Goal: Feedback & Contribution: Submit feedback/report problem

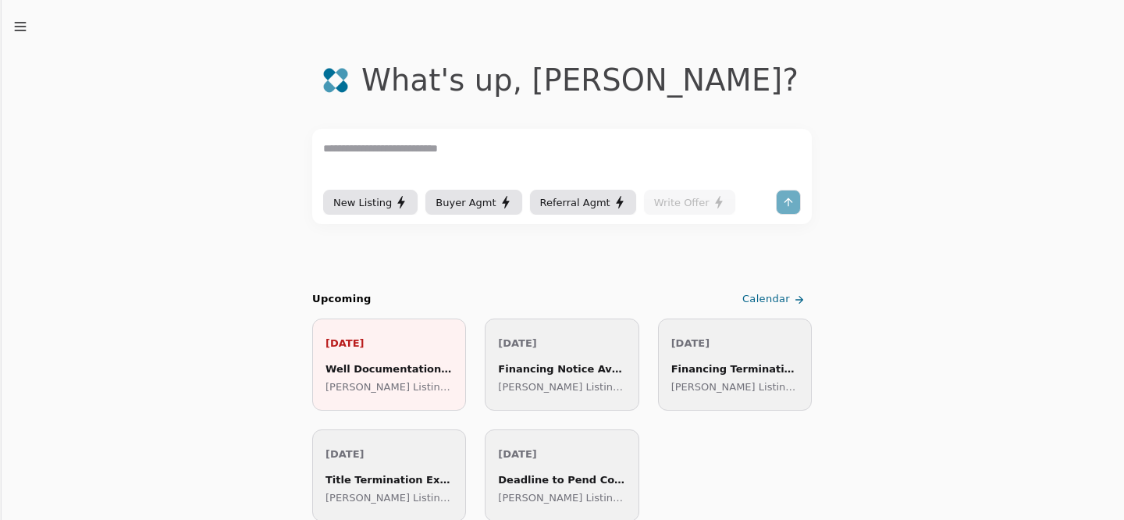
scroll to position [48, 0]
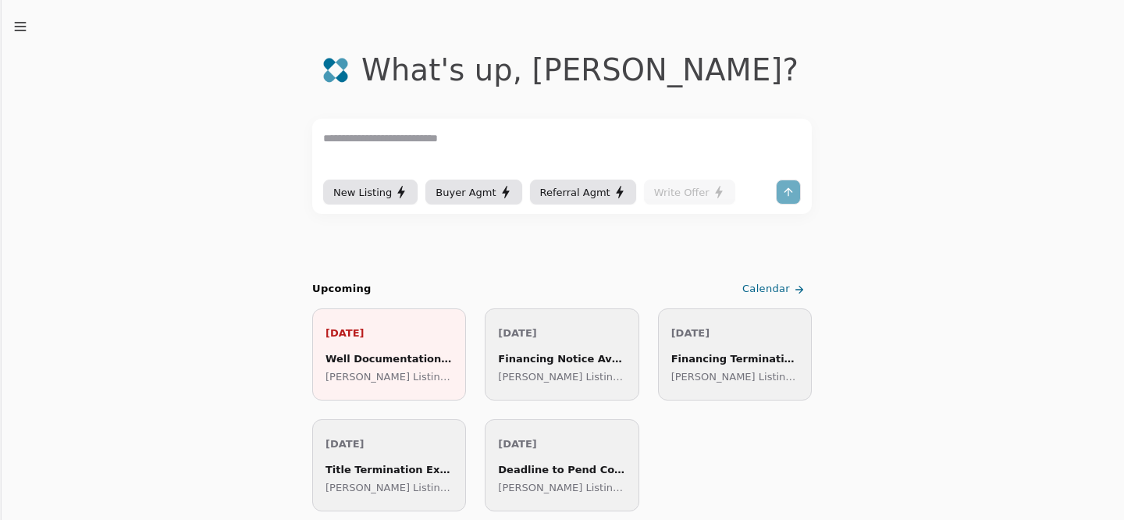
click at [427, 369] on p "[PERSON_NAME] Listing ([GEOGRAPHIC_DATA])" at bounding box center [389, 377] width 127 height 16
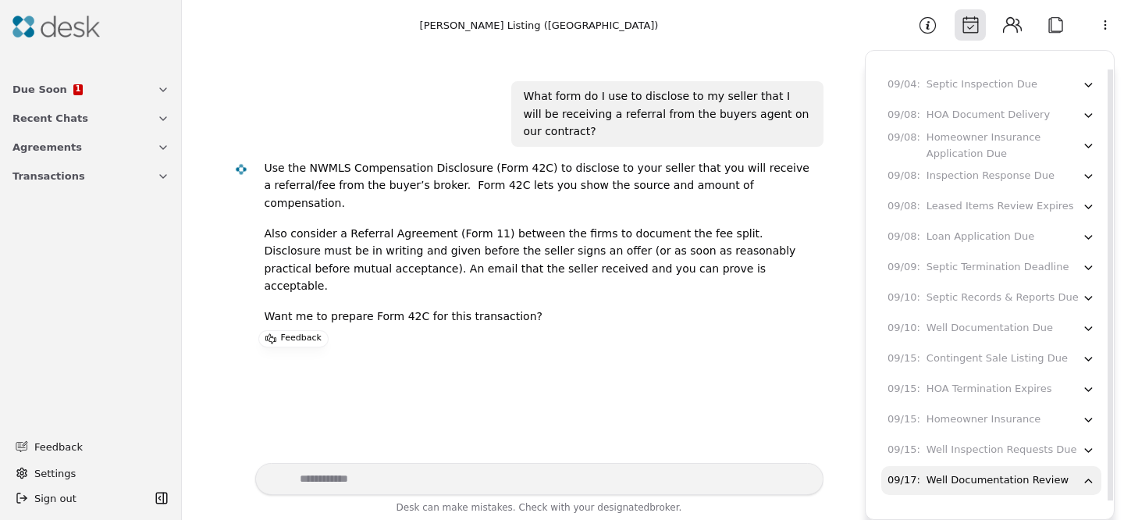
scroll to position [2, 0]
click at [1064, 471] on div "09/17 : Well Documentation Review" at bounding box center [985, 479] width 194 height 16
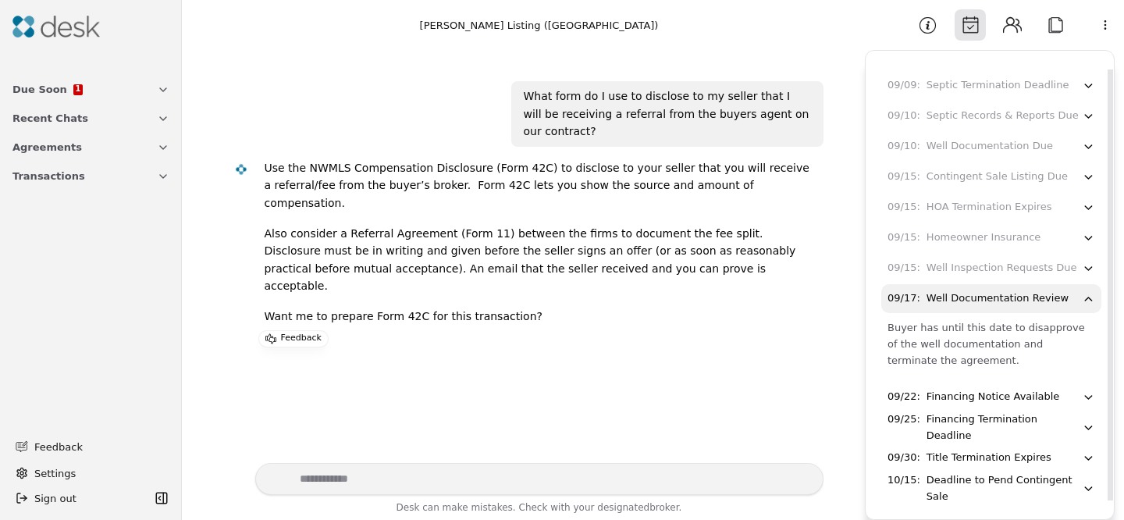
scroll to position [548, 0]
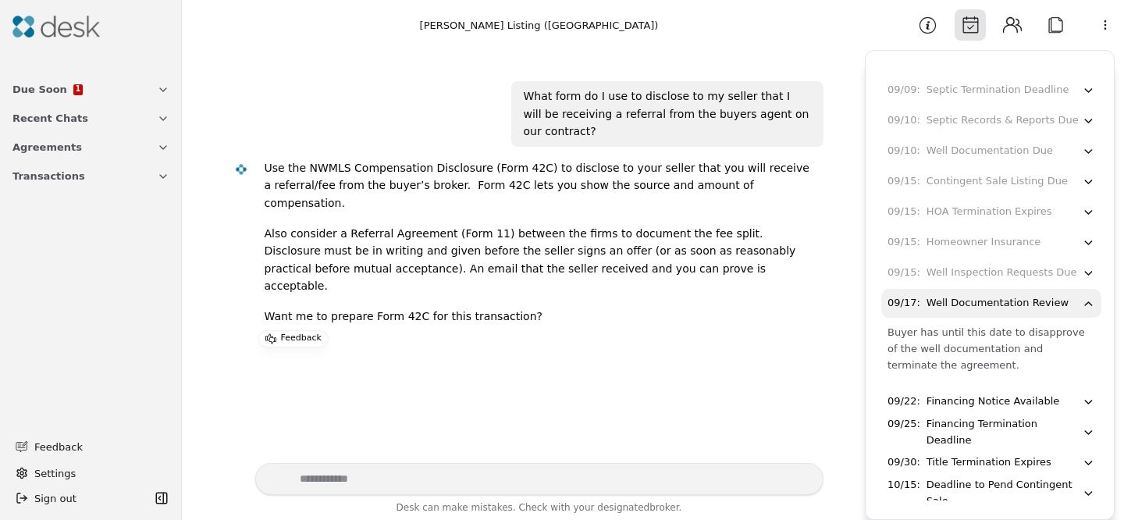
click at [79, 446] on span "Feedback" at bounding box center [97, 447] width 126 height 16
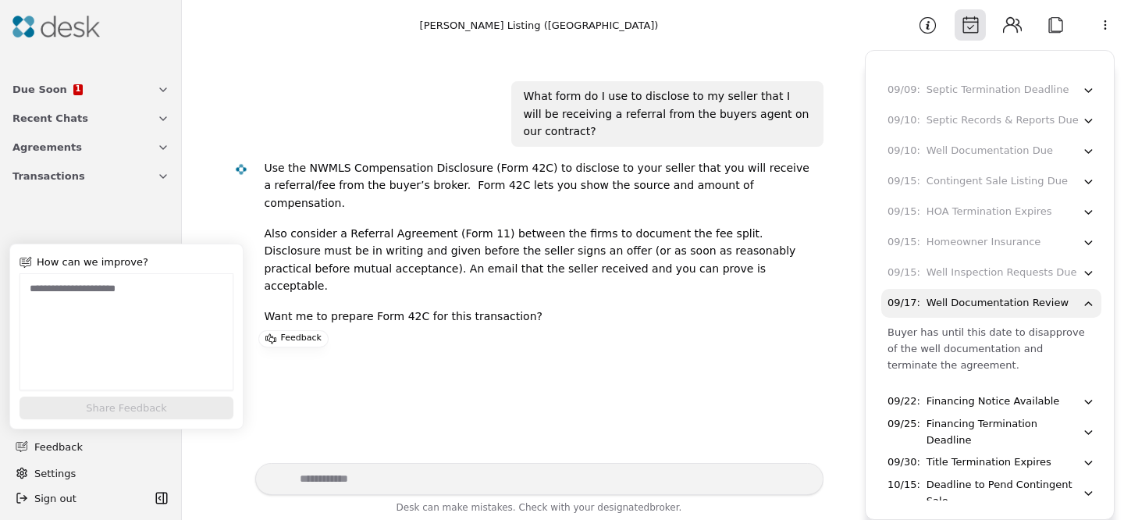
click at [160, 310] on textarea at bounding box center [127, 331] width 214 height 117
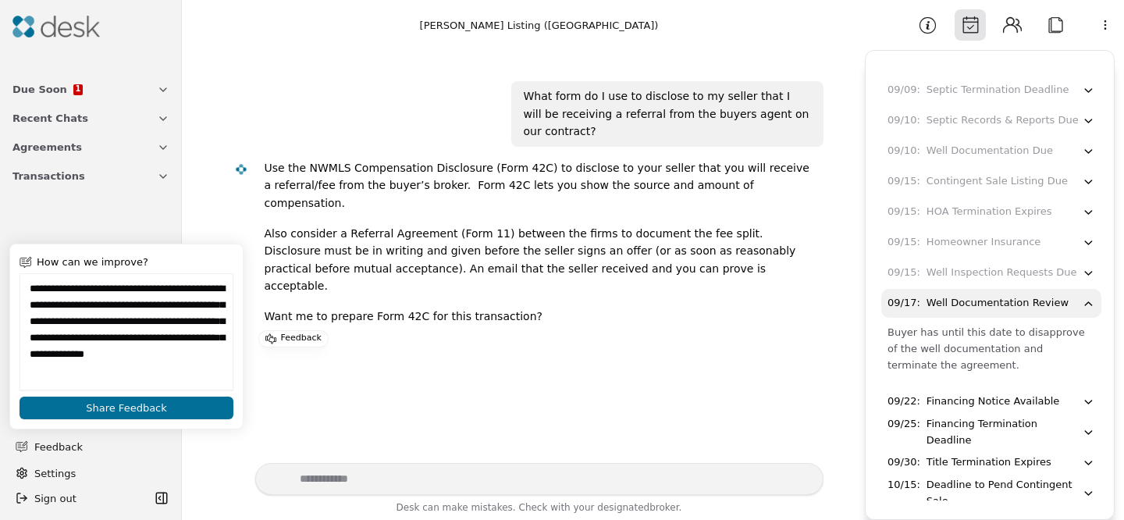
type textarea "**********"
click at [176, 415] on button "Share Feedback" at bounding box center [127, 408] width 214 height 23
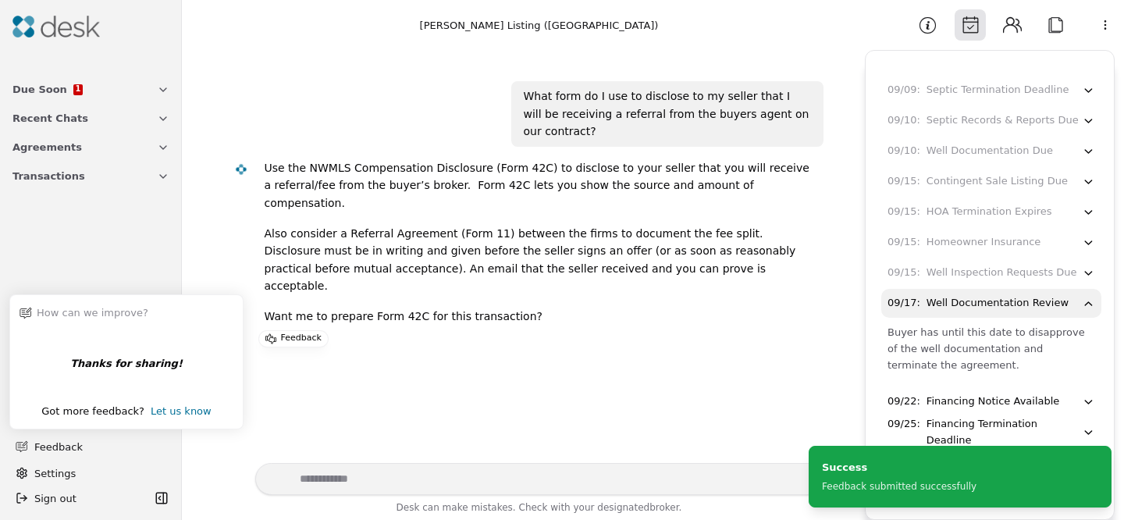
click at [134, 208] on div "Due Soon 1 Recent Chats Agreements Transactions" at bounding box center [91, 186] width 182 height 234
